Goal: Information Seeking & Learning: Learn about a topic

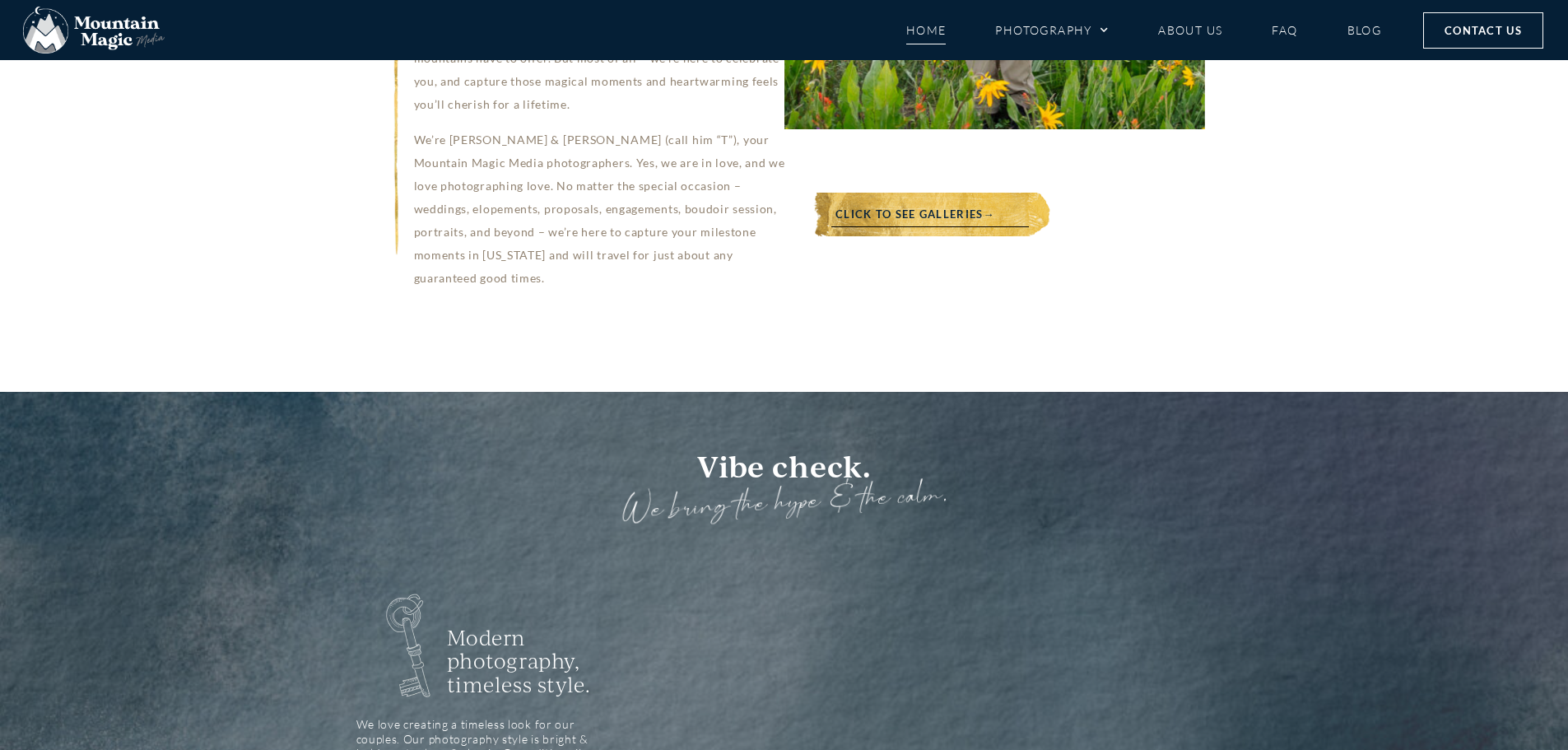
scroll to position [1070, 0]
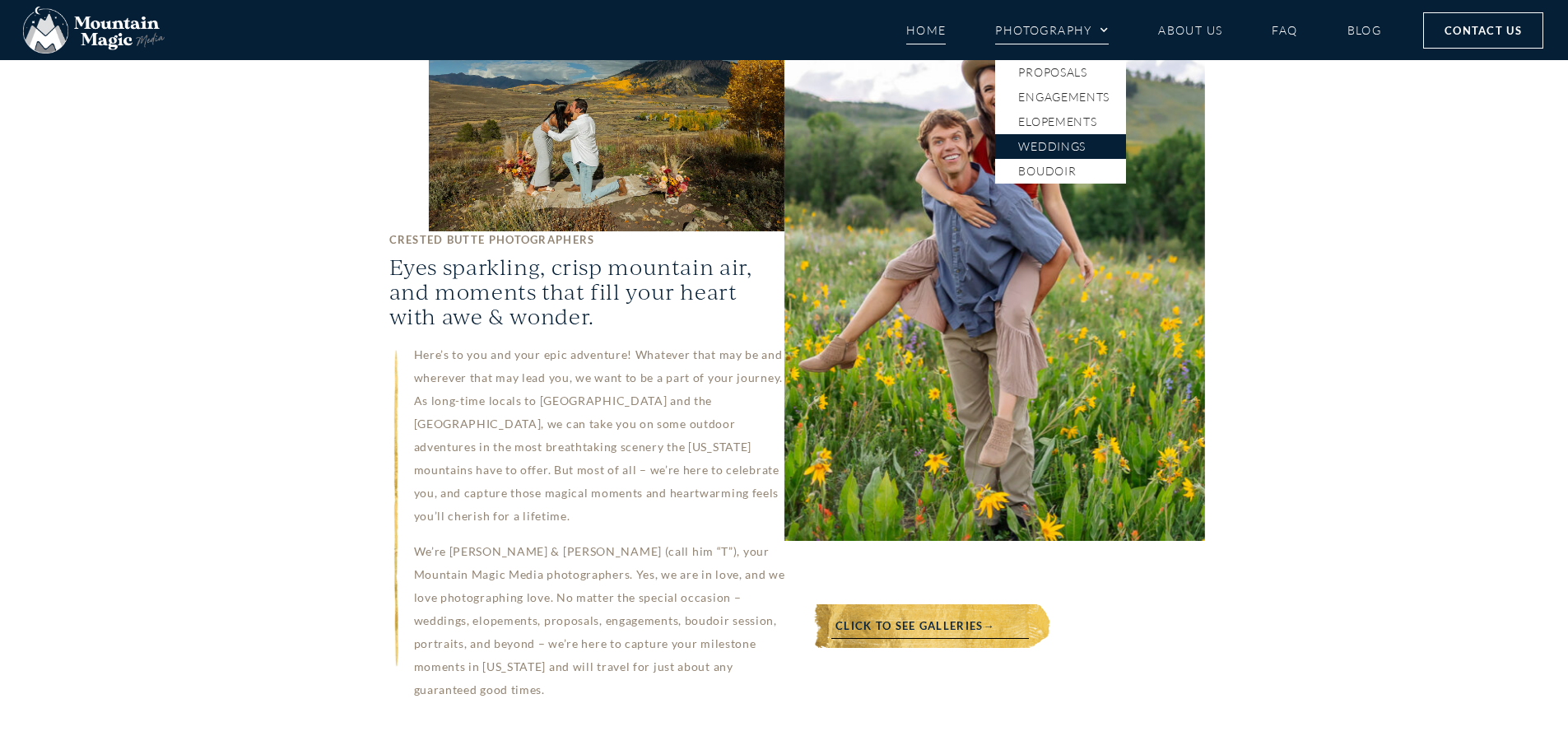
click at [1053, 140] on link "Weddings" at bounding box center [1060, 147] width 131 height 24
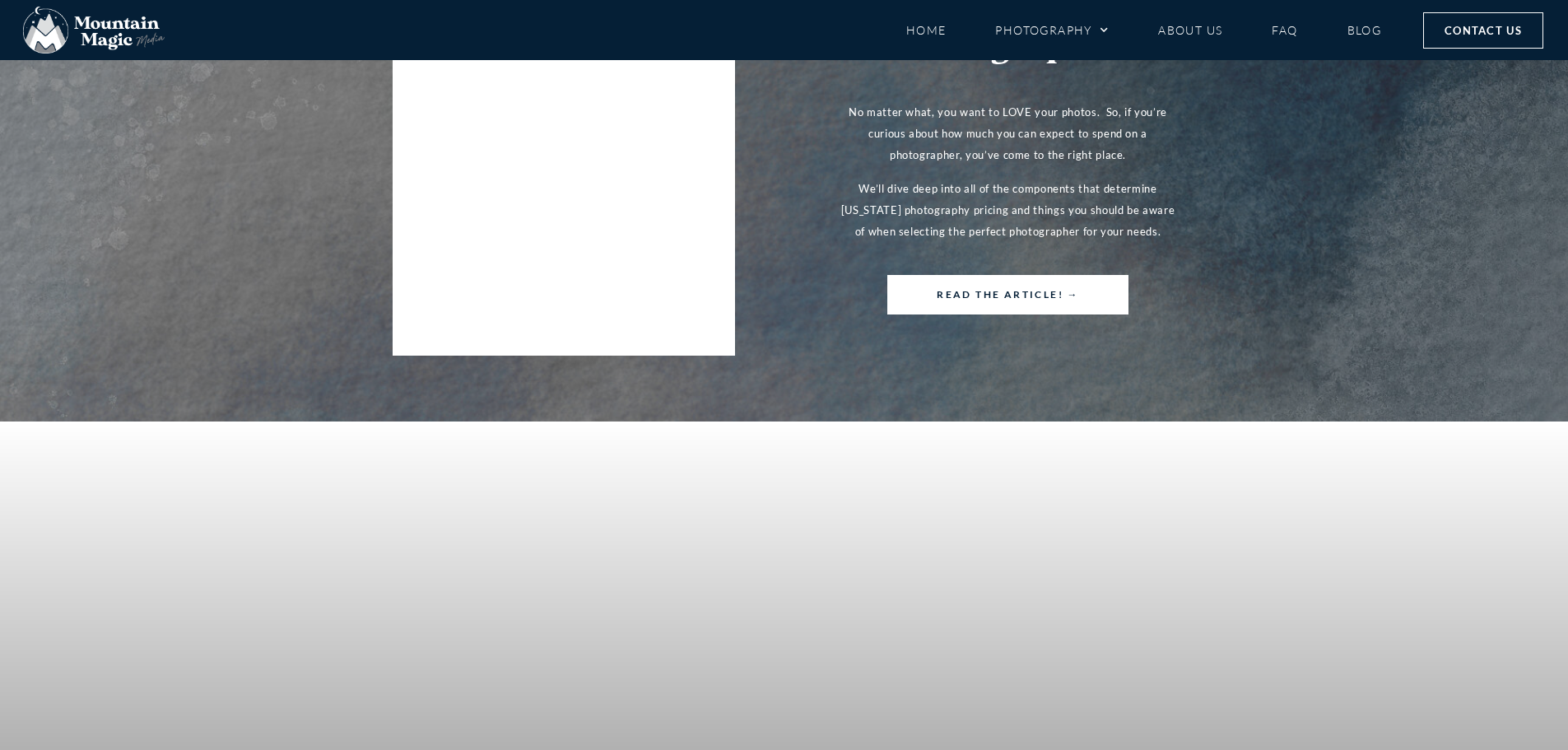
scroll to position [3375, 0]
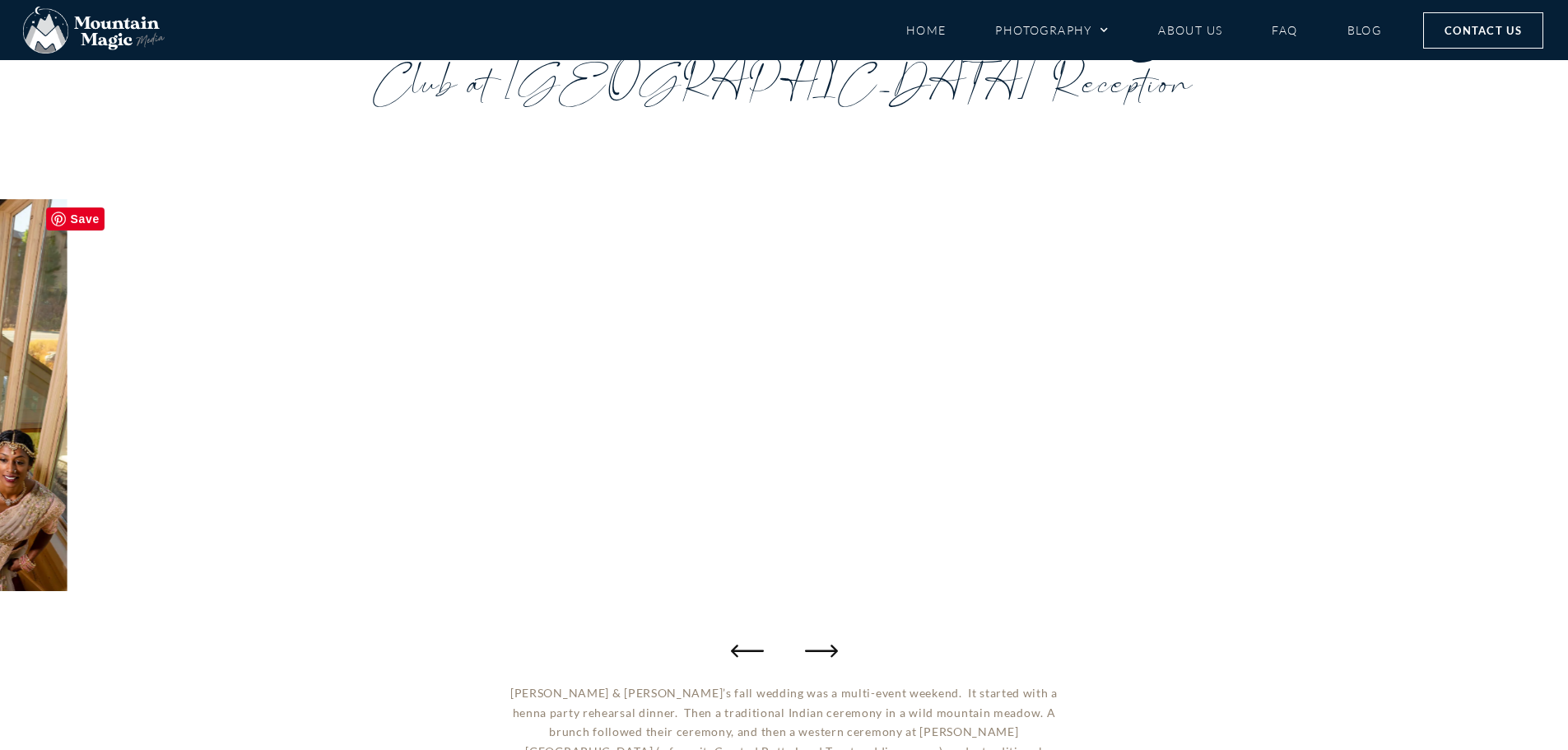
scroll to position [165, 0]
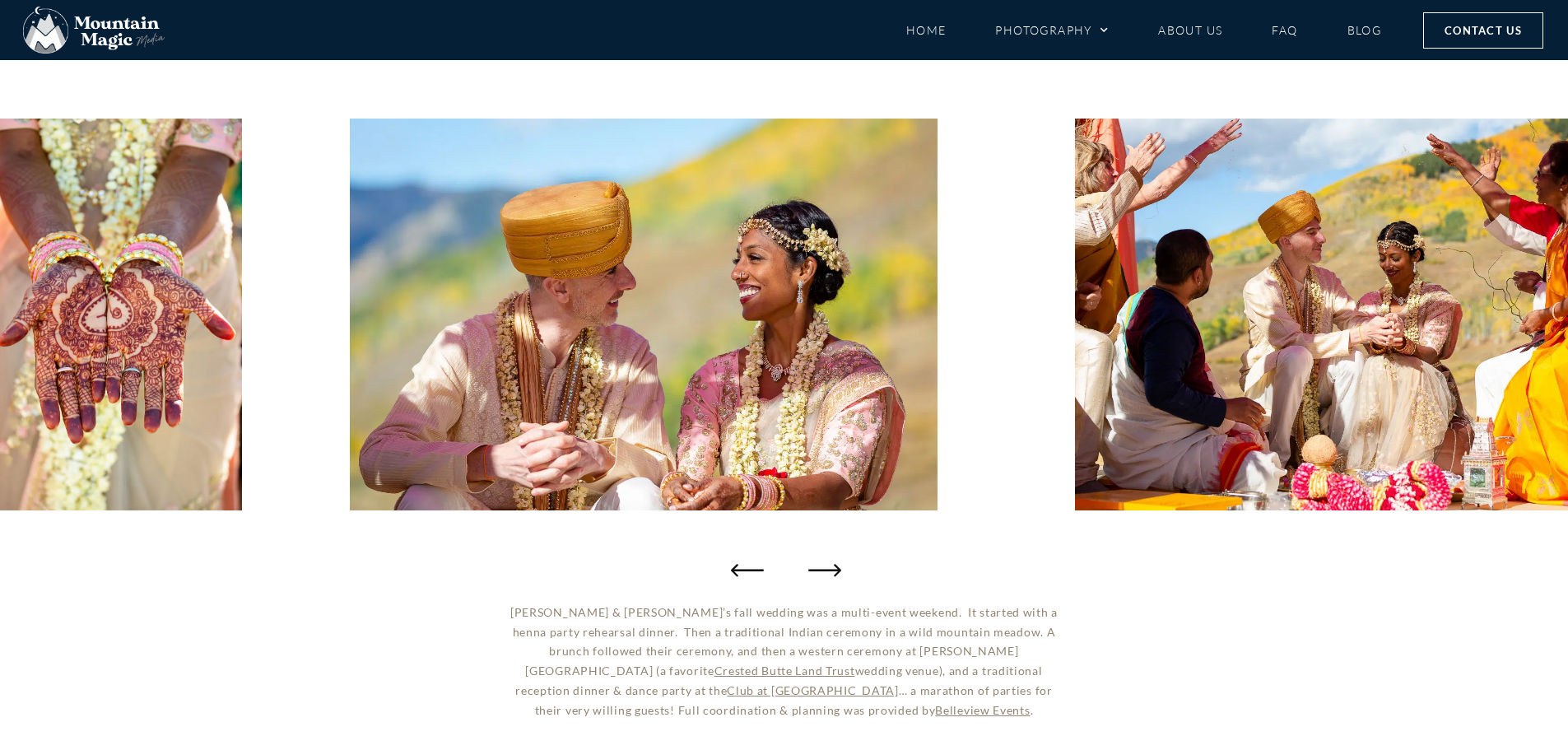
click at [821, 569] on icon "Next slide" at bounding box center [825, 569] width 33 height 33
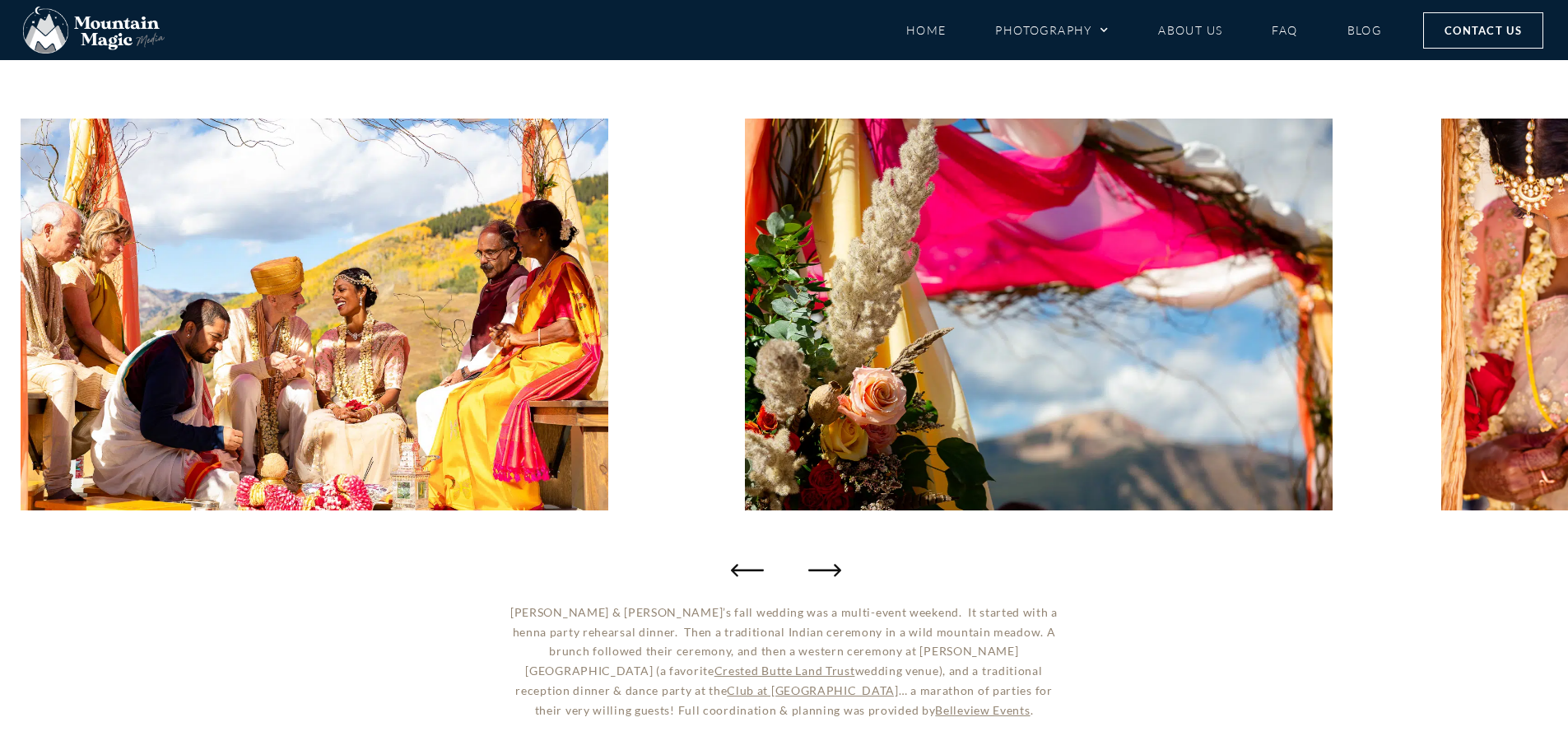
click at [821, 573] on icon "Next slide" at bounding box center [825, 569] width 33 height 33
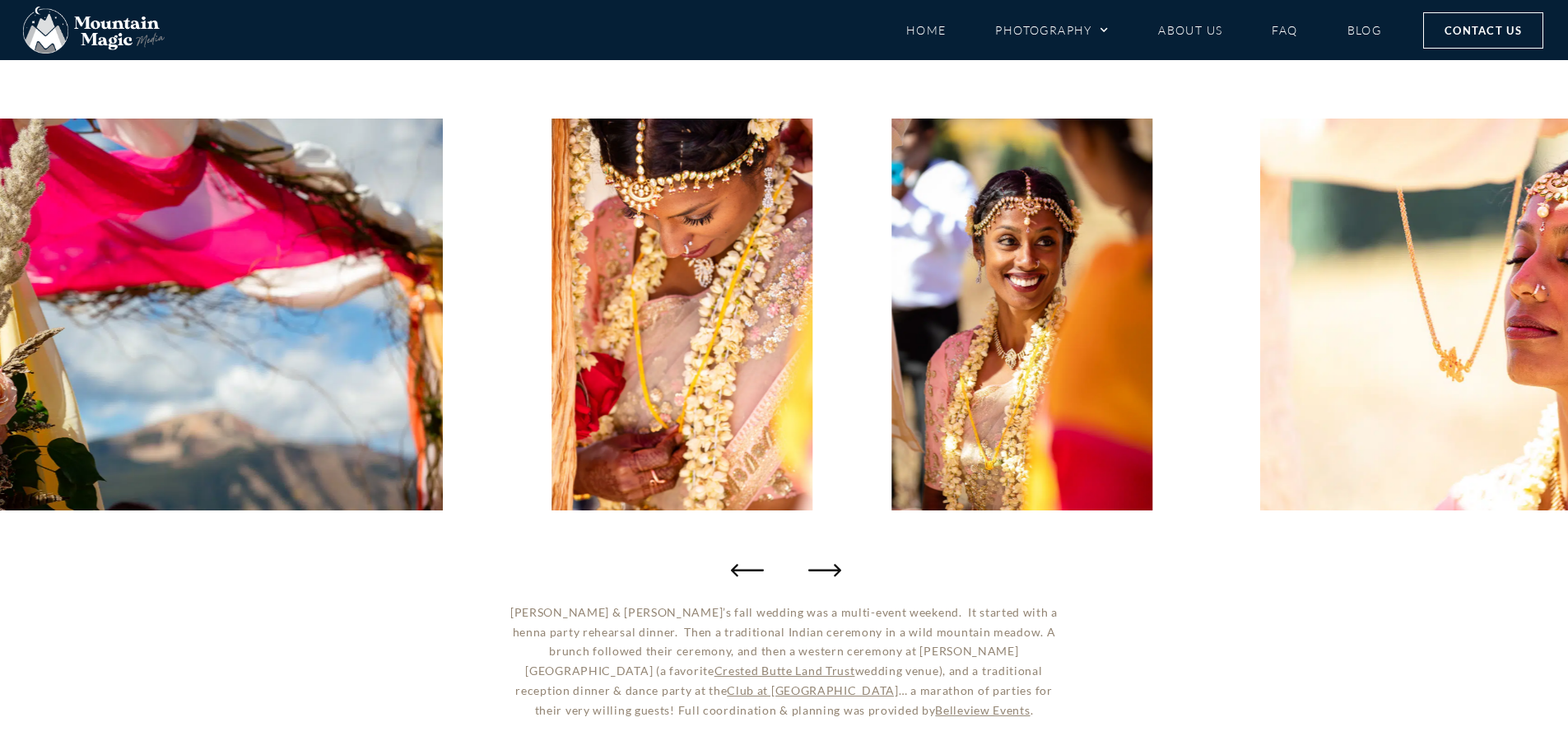
click at [821, 573] on icon "Next slide" at bounding box center [825, 569] width 33 height 33
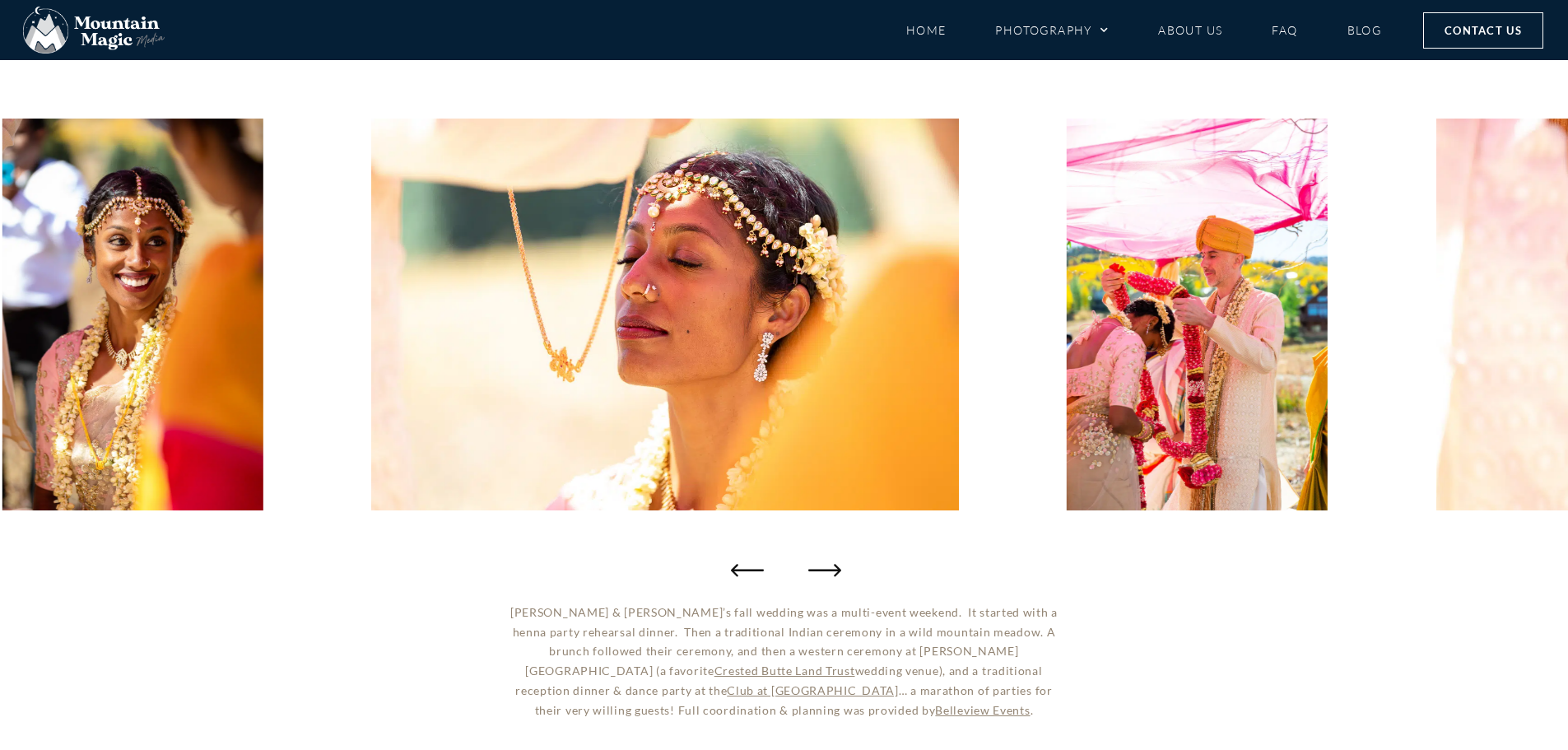
click at [821, 573] on icon "Next slide" at bounding box center [825, 569] width 33 height 33
click at [823, 566] on icon "Next slide" at bounding box center [825, 569] width 33 height 33
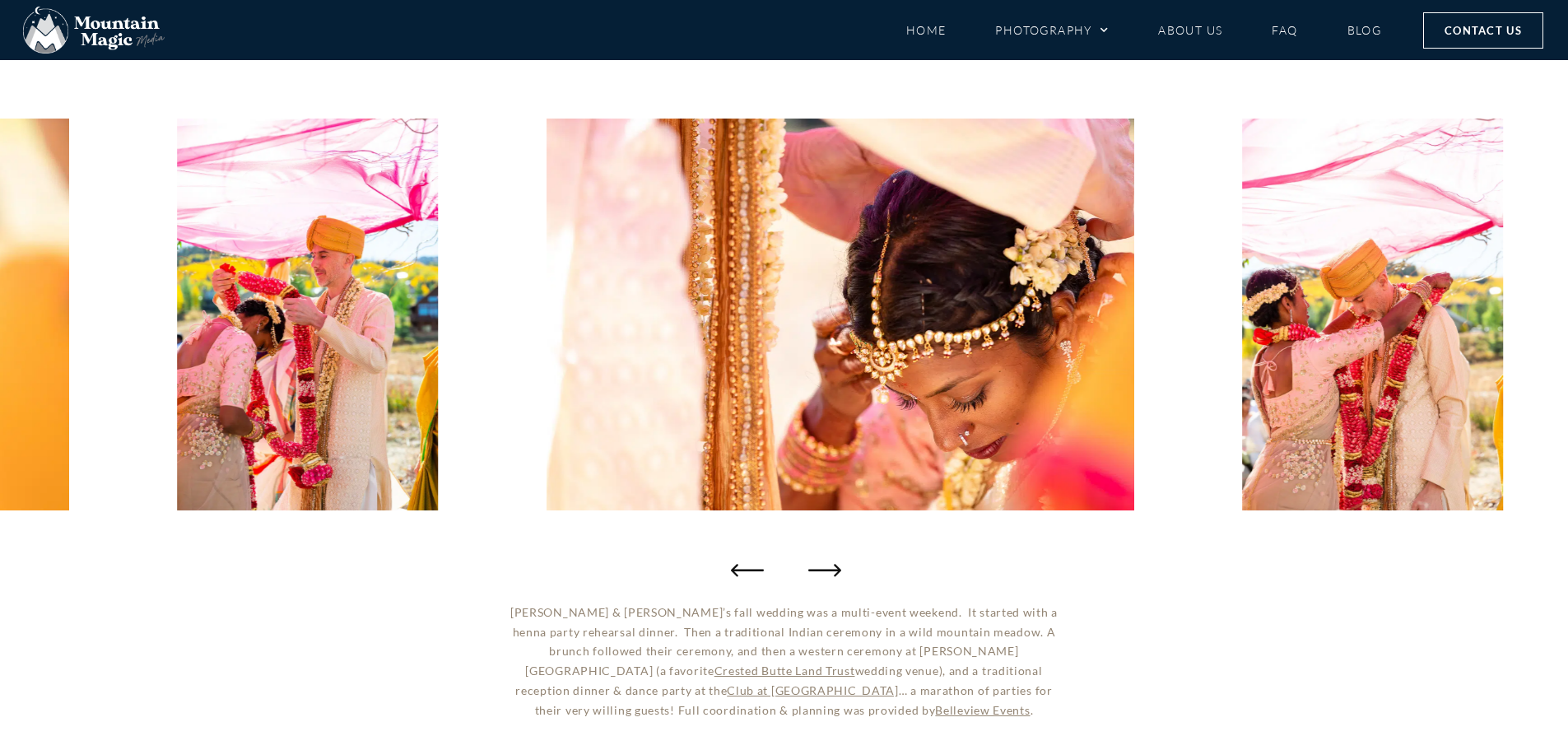
click at [823, 566] on icon "Next slide" at bounding box center [825, 569] width 33 height 33
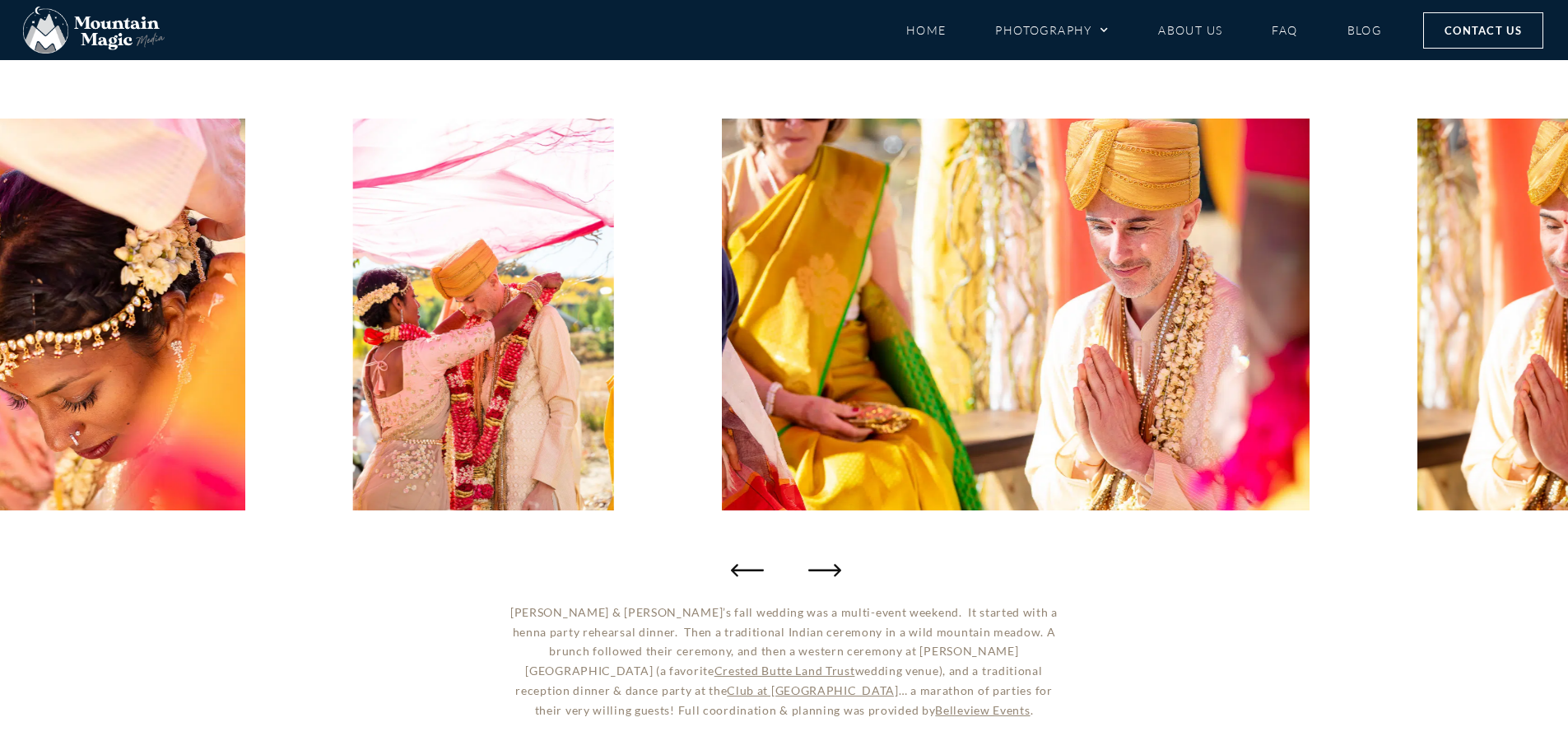
click at [823, 566] on icon "Next slide" at bounding box center [825, 569] width 33 height 33
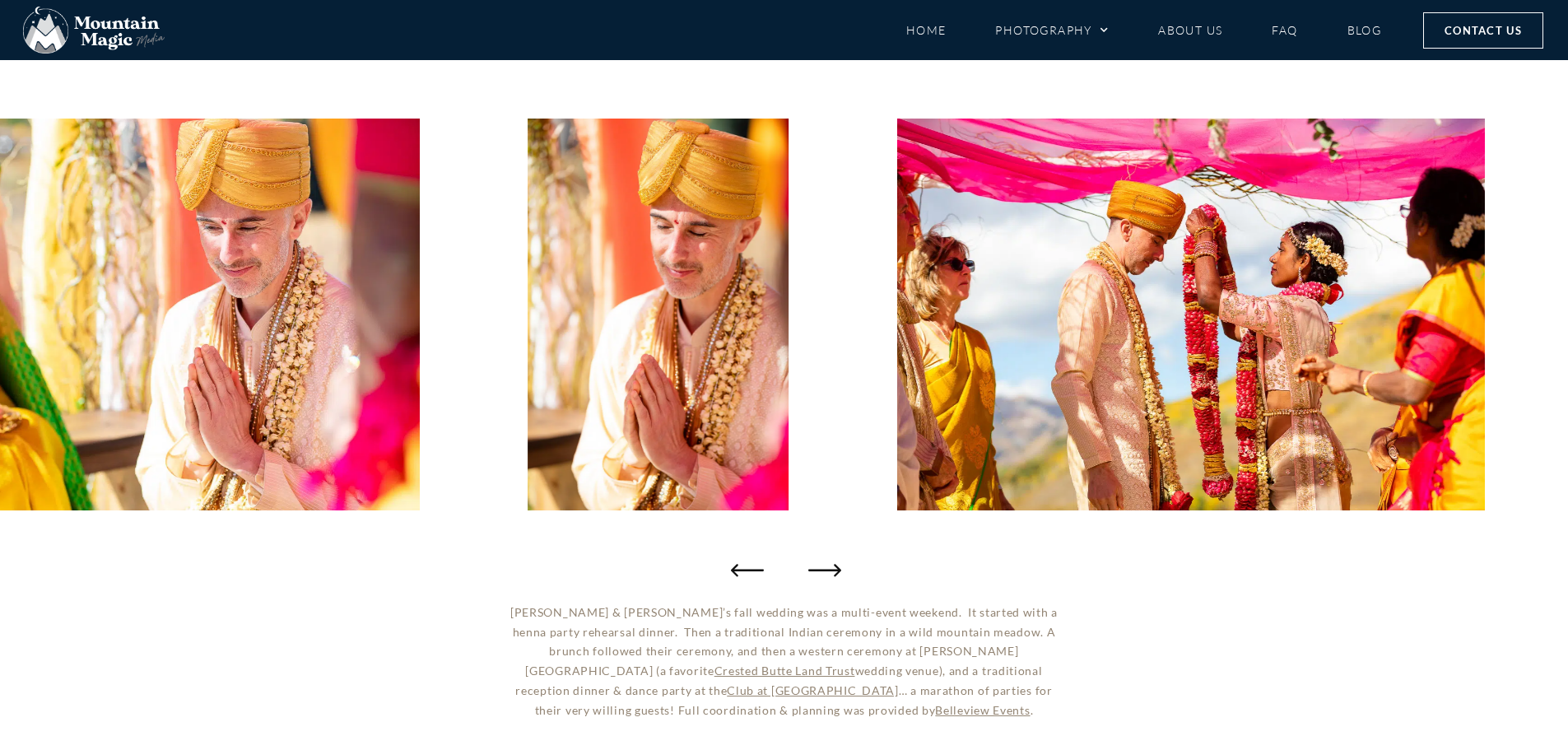
click at [823, 566] on icon "Next slide" at bounding box center [825, 569] width 33 height 33
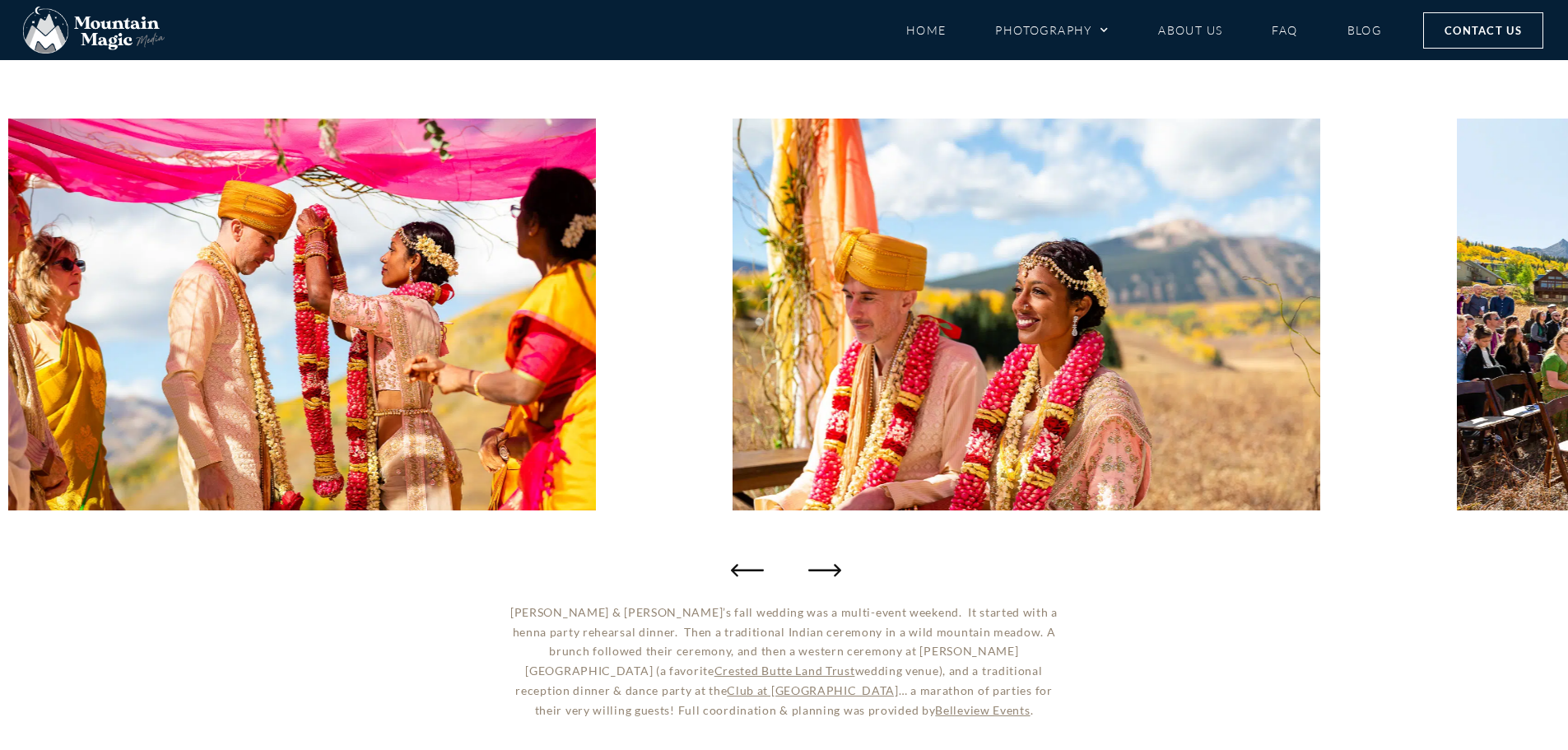
click at [823, 566] on icon "Next slide" at bounding box center [825, 569] width 33 height 33
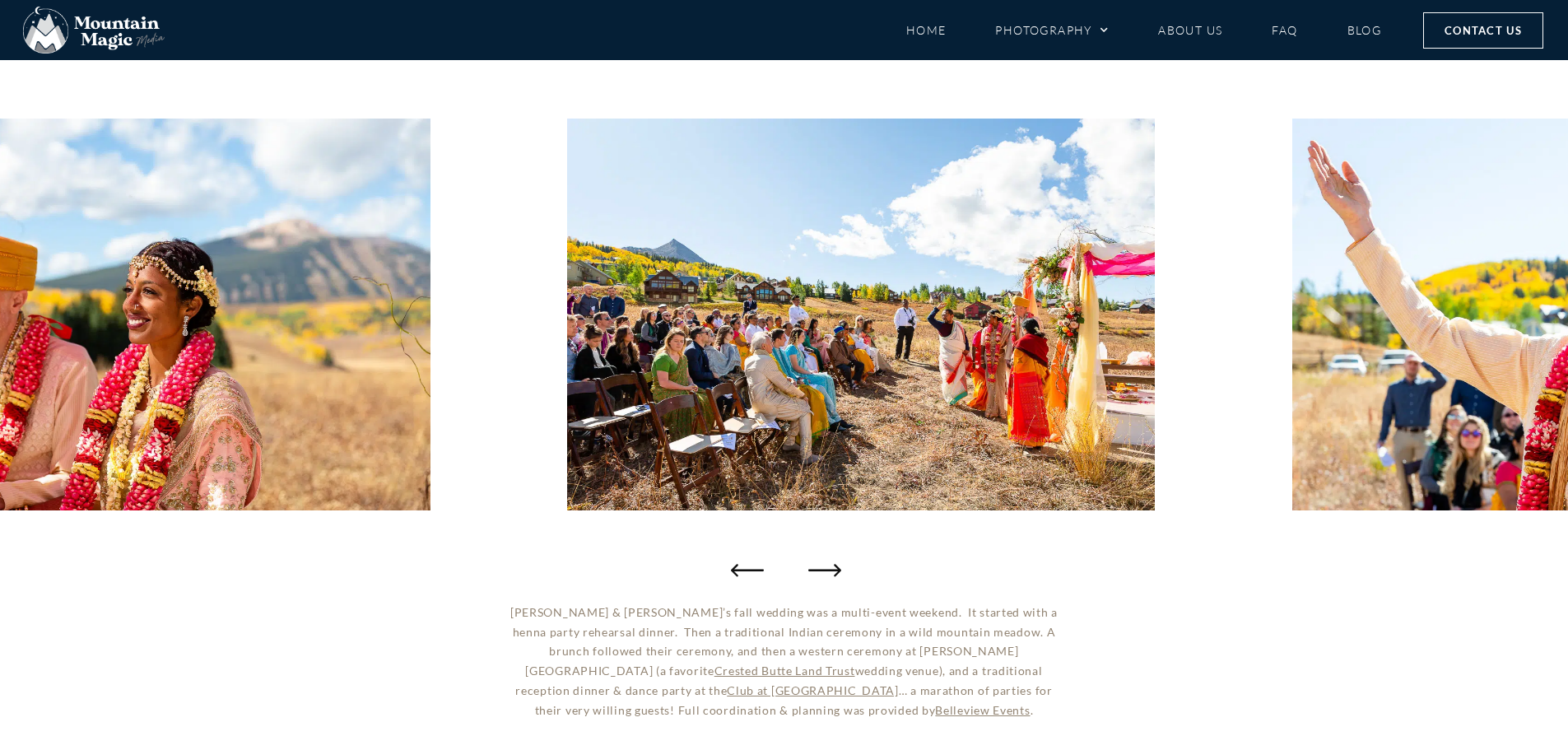
click at [823, 566] on icon "Next slide" at bounding box center [825, 569] width 33 height 33
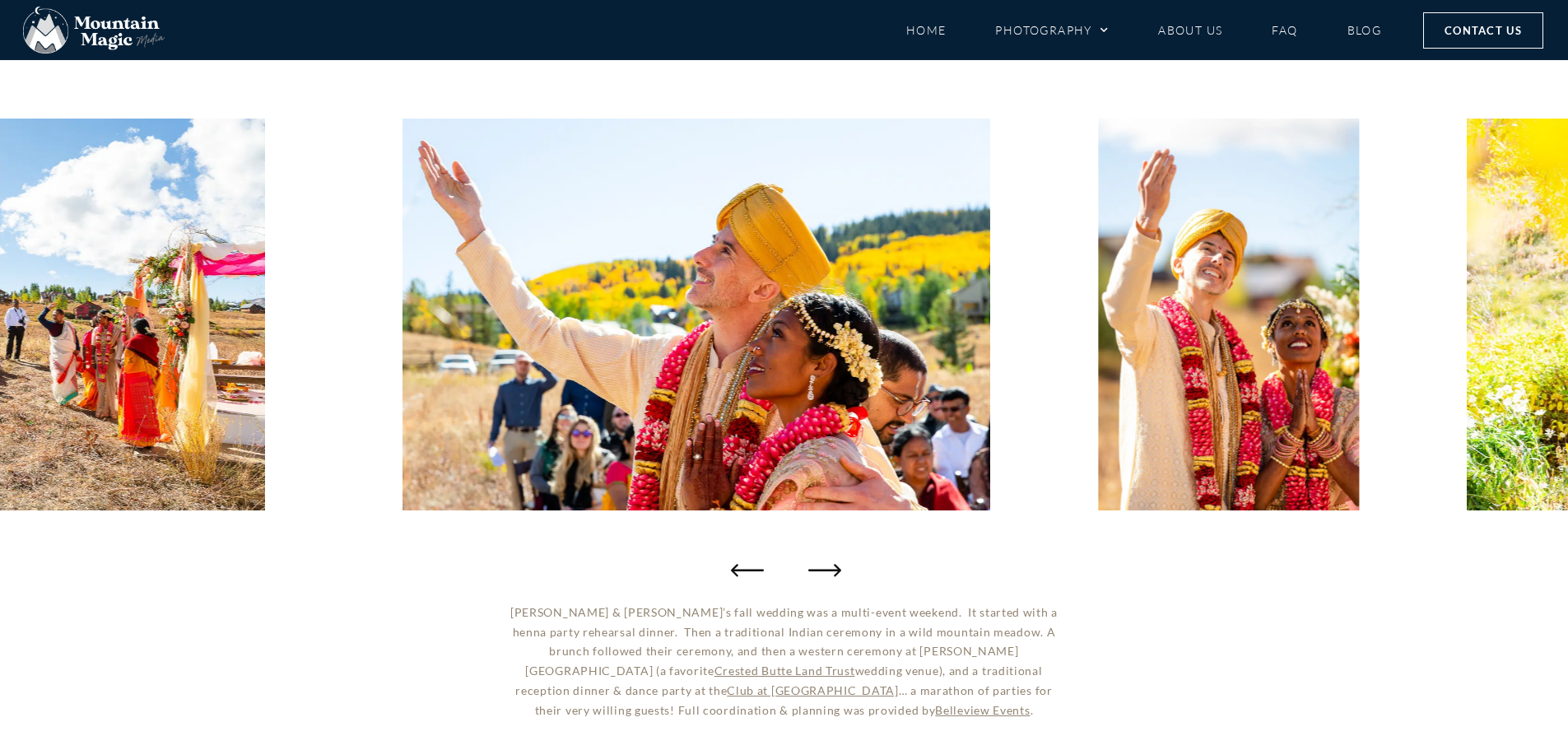
click at [823, 566] on icon "Next slide" at bounding box center [825, 569] width 33 height 33
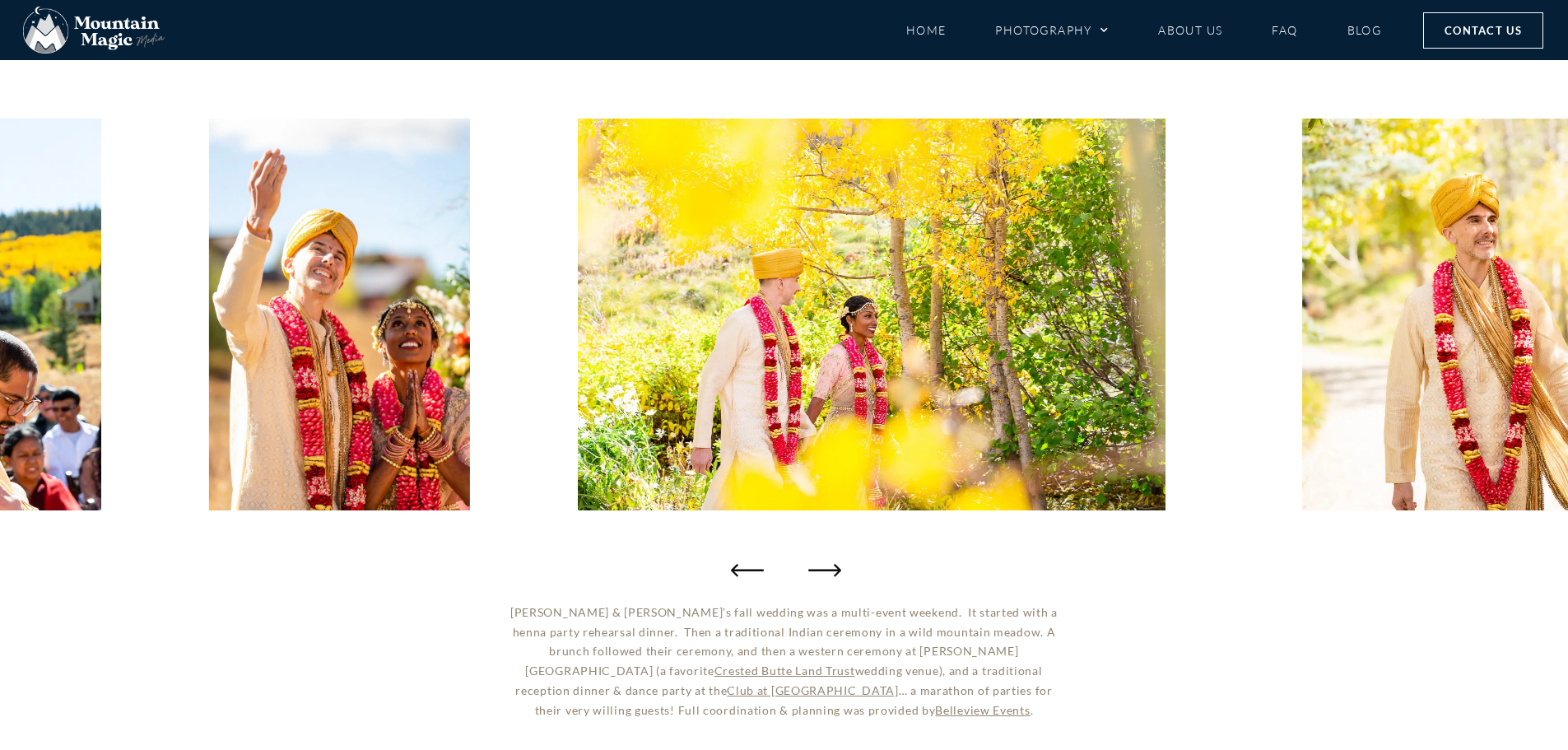
click at [823, 566] on icon "Next slide" at bounding box center [825, 569] width 33 height 33
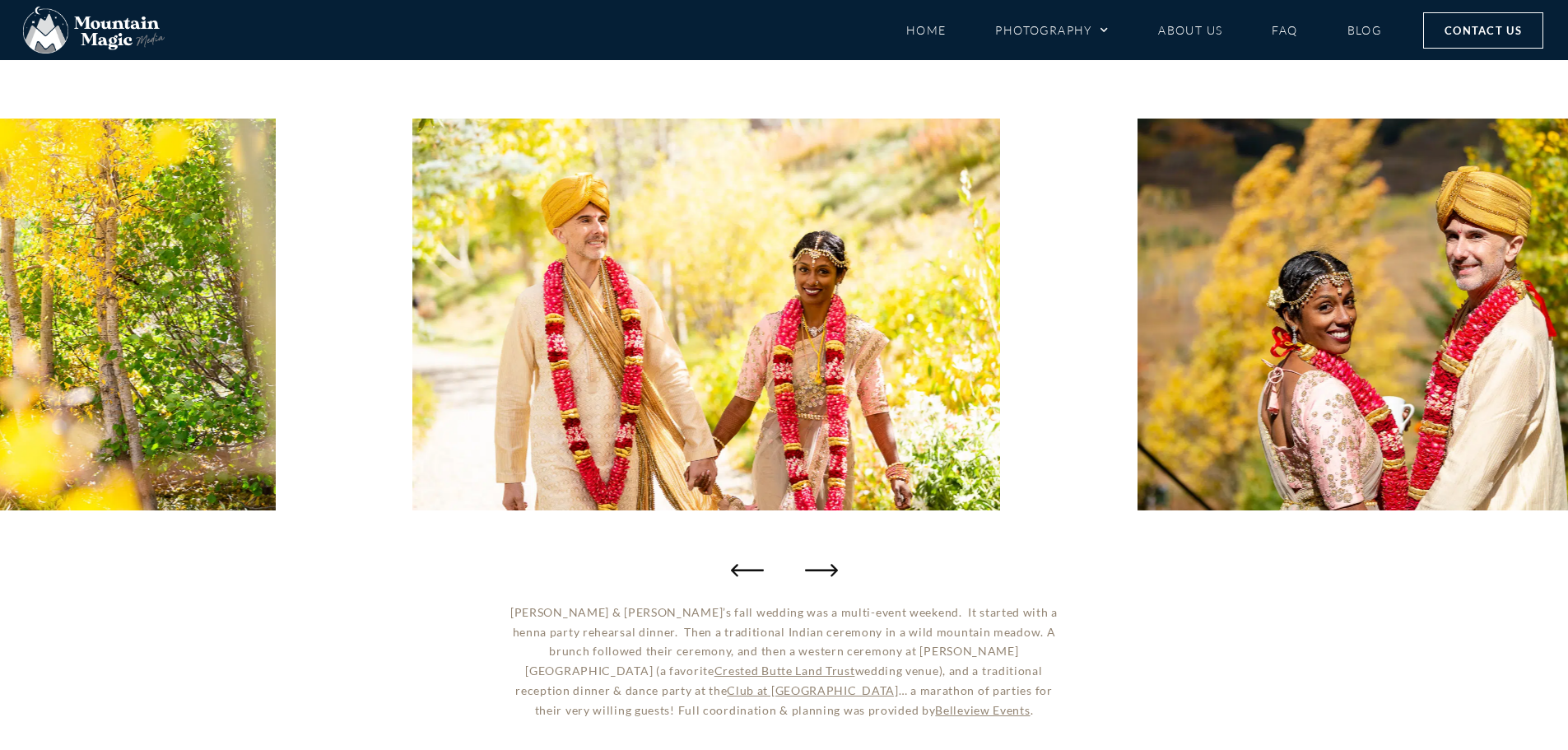
click at [1164, 616] on div "Valli & Tim’s fall wedding was a multi-event weekend. It started with a henna p…" at bounding box center [784, 724] width 1568 height 242
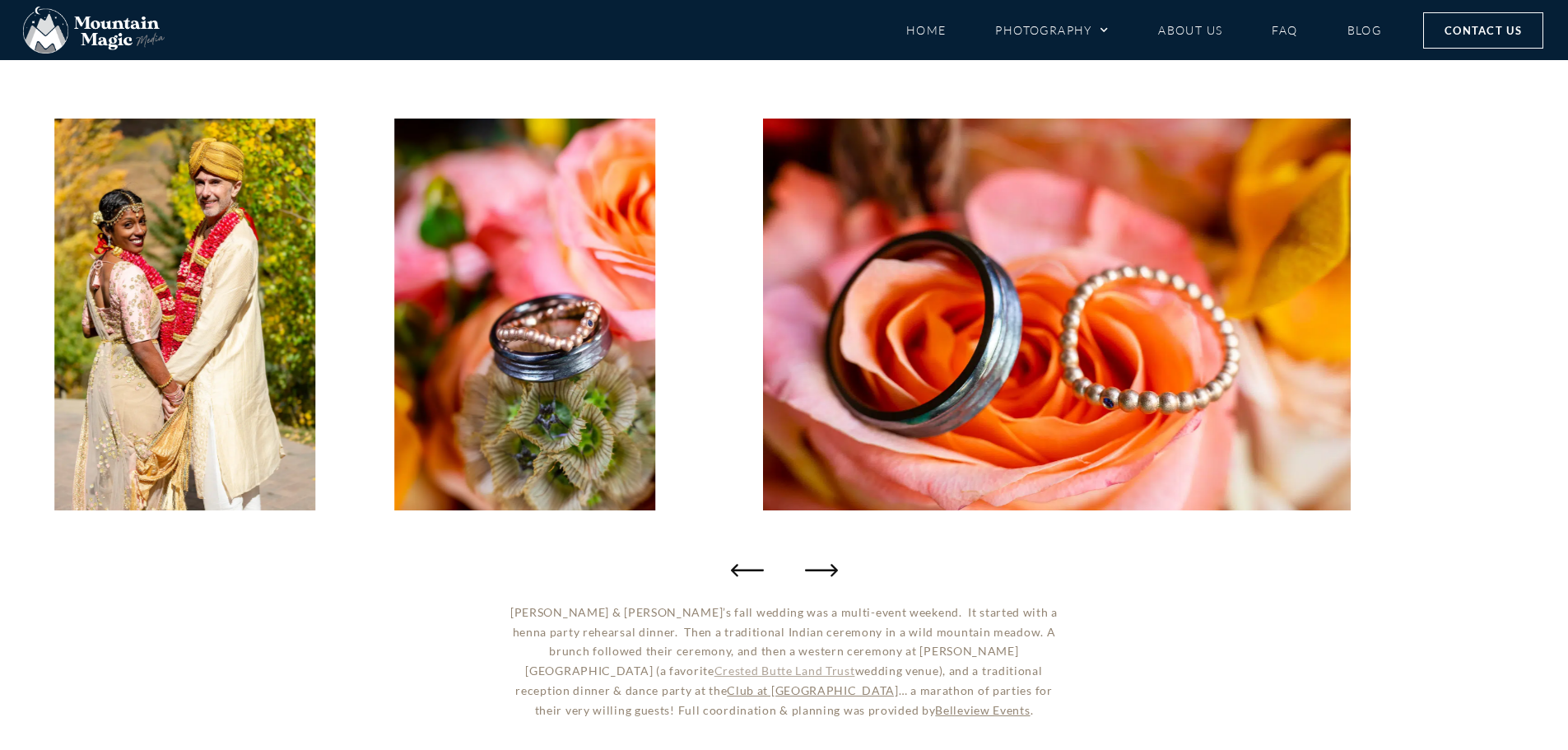
click at [856, 664] on link "Crested Butte Land Trust" at bounding box center [784, 671] width 140 height 14
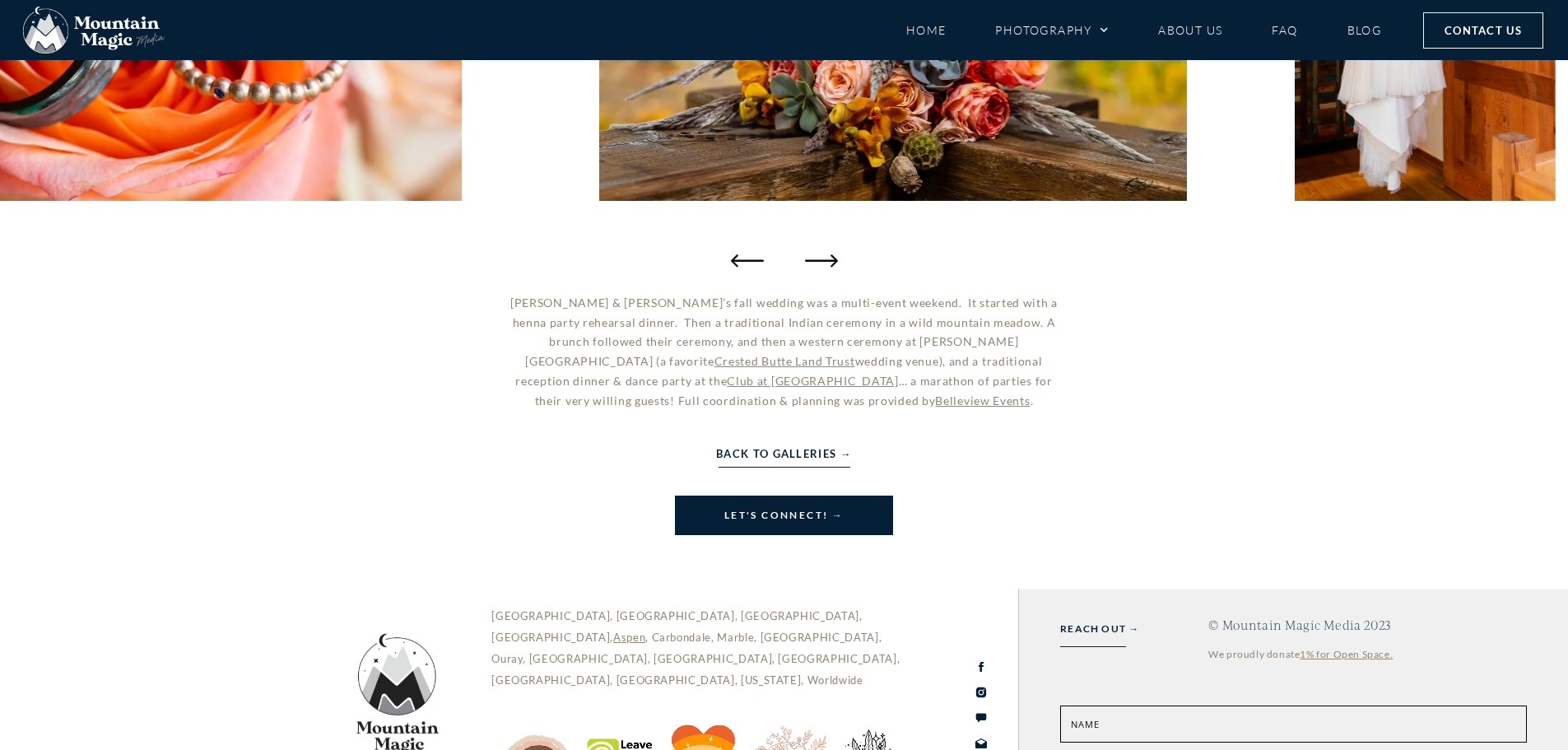
scroll to position [575, 0]
